Goal: Information Seeking & Learning: Learn about a topic

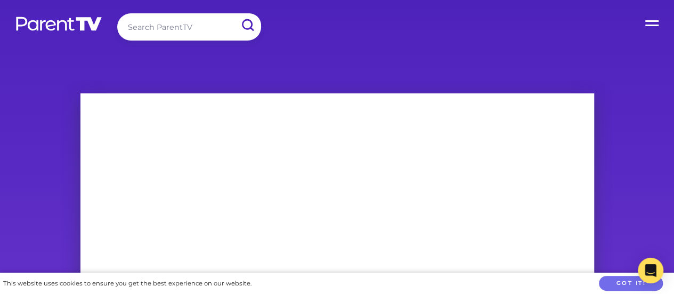
click at [74, 23] on img at bounding box center [59, 23] width 88 height 15
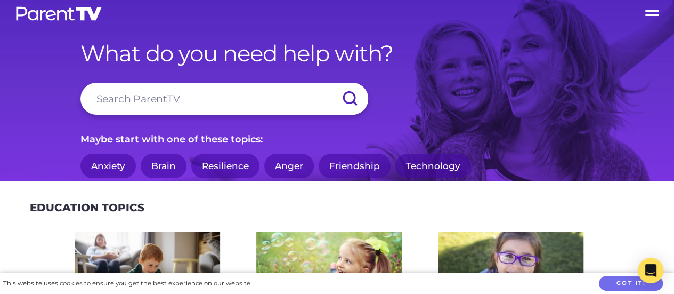
scroll to position [11, 0]
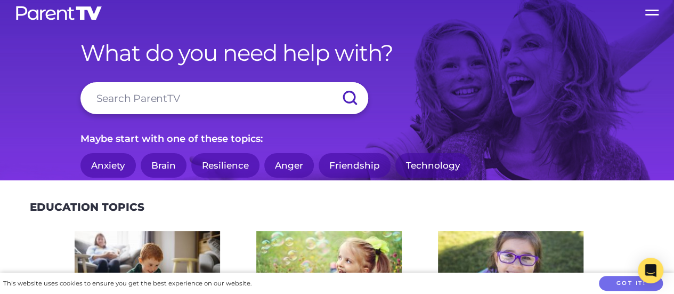
click at [650, 15] on label "Open Menu" at bounding box center [653, 10] width 43 height 43
click at [0, 0] on input "Open Menu" at bounding box center [0, 0] width 0 height 0
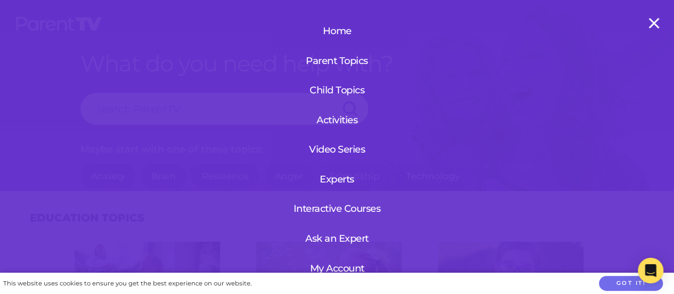
scroll to position [0, 0]
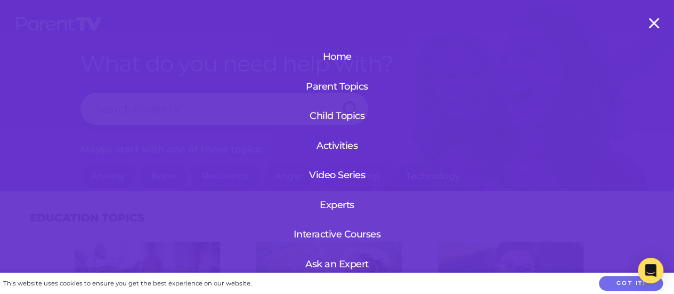
click at [345, 84] on link "Parent Topics" at bounding box center [337, 87] width 98 height 28
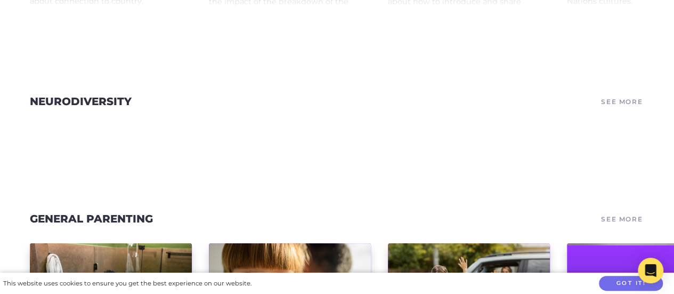
scroll to position [432, 0]
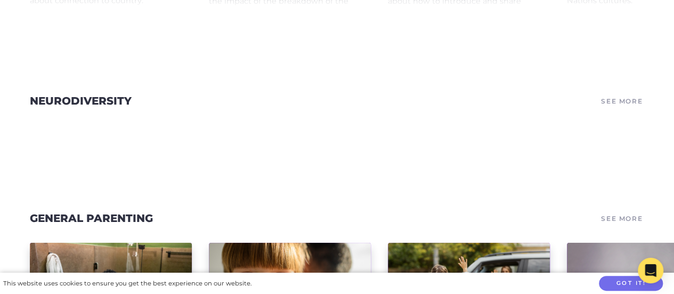
click at [628, 108] on link "See More" at bounding box center [622, 100] width 45 height 15
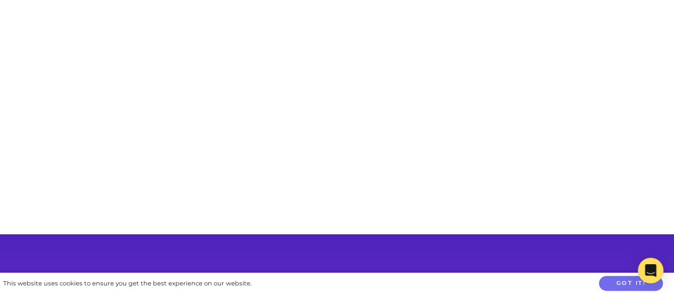
scroll to position [151, 0]
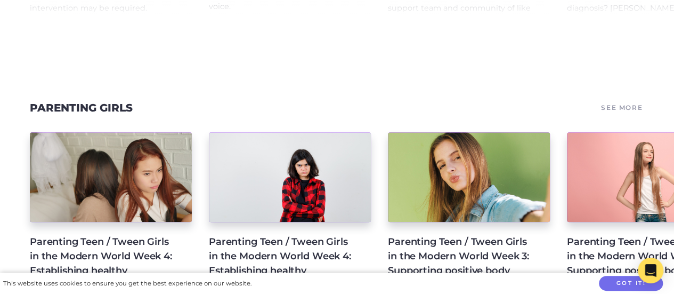
scroll to position [6504, 0]
